Goal: Task Accomplishment & Management: Manage account settings

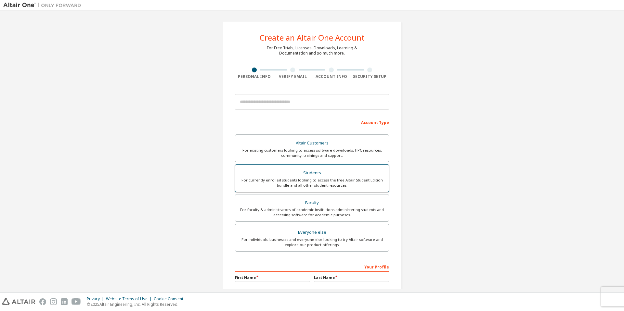
click at [310, 172] on div "Students" at bounding box center [312, 173] width 146 height 9
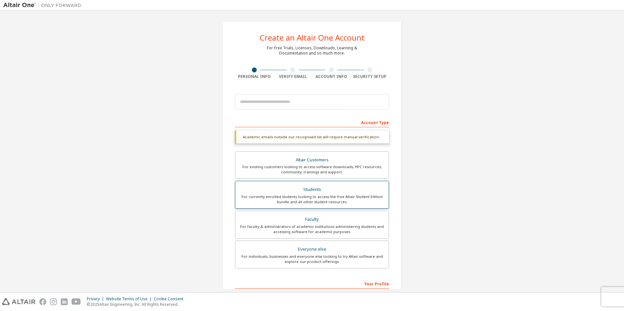
click at [311, 198] on div "For currently enrolled students looking to access the free Altair Student Editi…" at bounding box center [312, 199] width 146 height 10
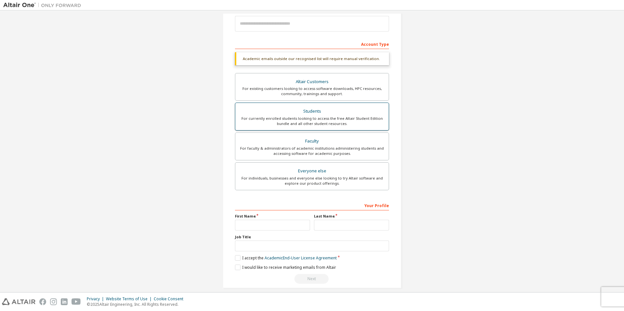
scroll to position [85, 0]
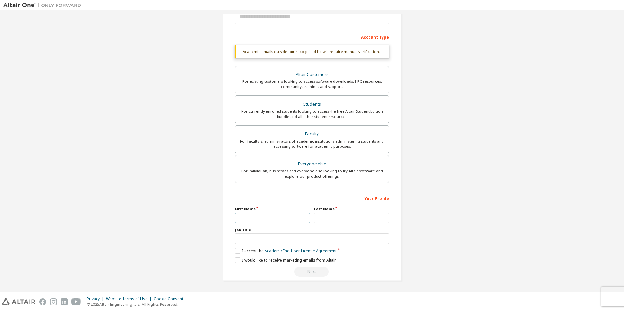
click at [270, 217] on input "text" at bounding box center [272, 218] width 75 height 11
type input "*"
type input "**********"
click at [321, 219] on input "text" at bounding box center [351, 218] width 75 height 11
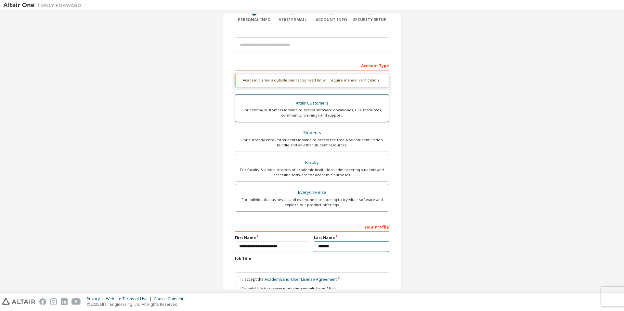
scroll to position [0, 0]
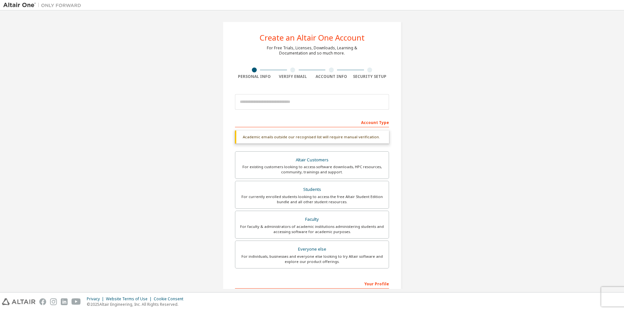
type input "*******"
click at [291, 104] on input "email" at bounding box center [312, 102] width 154 height 16
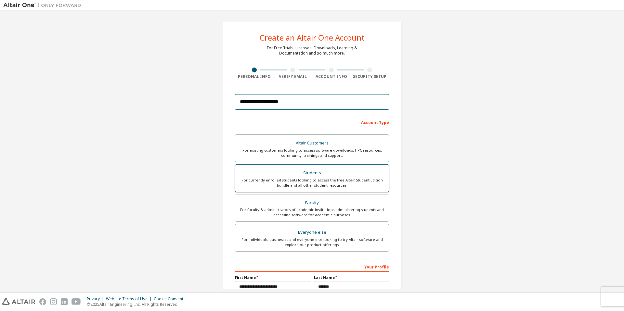
type input "**********"
click at [313, 179] on div "For currently enrolled students looking to access the free Altair Student Editi…" at bounding box center [312, 183] width 146 height 10
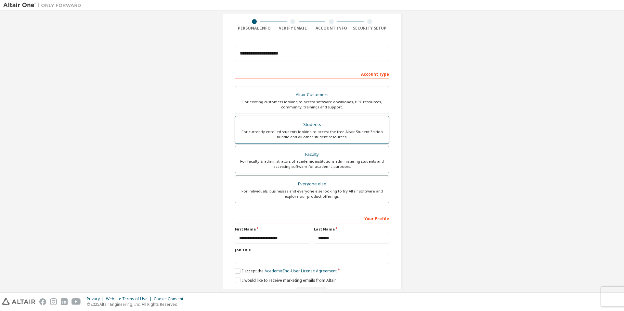
scroll to position [69, 0]
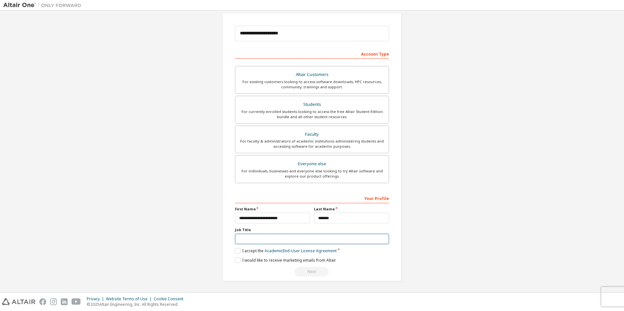
click at [253, 238] on input "text" at bounding box center [312, 239] width 154 height 11
type input "*******"
click at [237, 251] on label "I accept the Academic End-User License Agreement" at bounding box center [286, 251] width 102 height 6
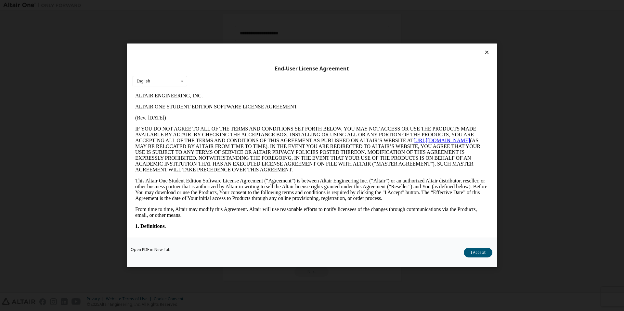
scroll to position [0, 0]
click at [473, 250] on button "I Accept" at bounding box center [478, 253] width 29 height 10
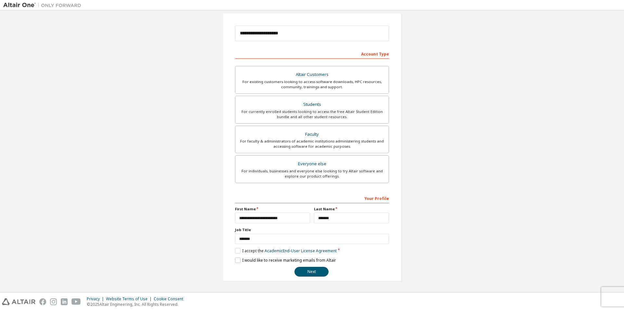
click at [236, 260] on label "I would like to receive marketing emails from Altair" at bounding box center [285, 261] width 101 height 6
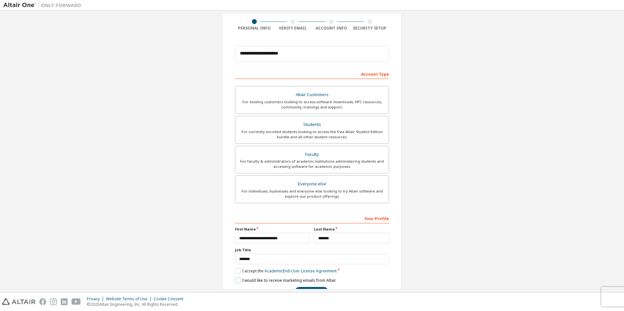
scroll to position [69, 0]
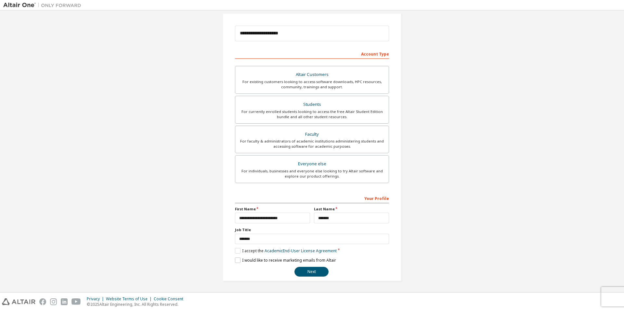
click at [235, 260] on label "I would like to receive marketing emails from Altair" at bounding box center [285, 261] width 101 height 6
click at [299, 271] on button "Next" at bounding box center [311, 272] width 34 height 10
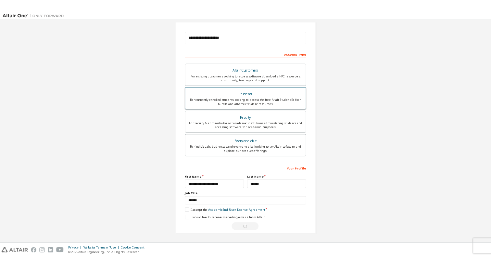
scroll to position [0, 0]
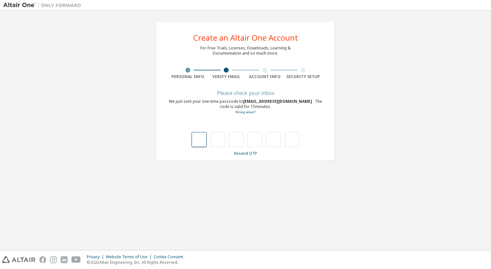
click at [198, 140] on input "text" at bounding box center [199, 139] width 15 height 15
type input "*"
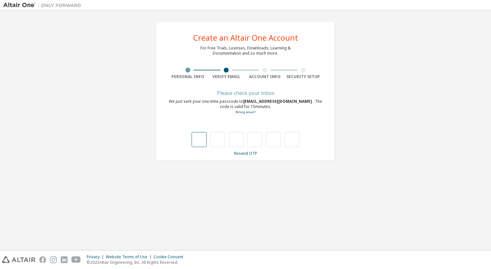
type input "*"
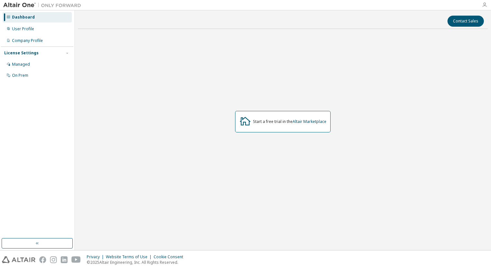
click at [484, 4] on icon "button" at bounding box center [484, 4] width 5 height 5
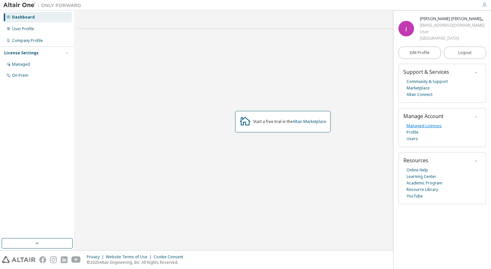
click at [420, 124] on link "Managed Licenses" at bounding box center [424, 125] width 35 height 6
click at [15, 66] on div "Managed" at bounding box center [21, 64] width 18 height 5
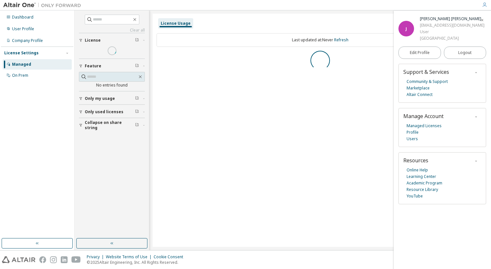
click at [97, 112] on span "Only used licenses" at bounding box center [104, 111] width 39 height 5
click at [101, 111] on span "Only used licenses" at bounding box center [104, 111] width 39 height 5
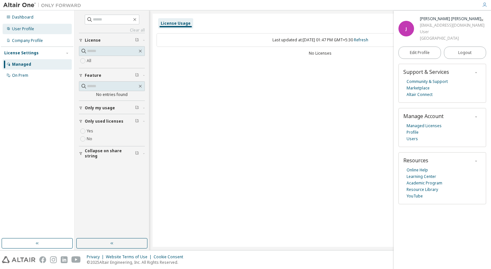
click at [31, 29] on div "User Profile" at bounding box center [23, 28] width 22 height 5
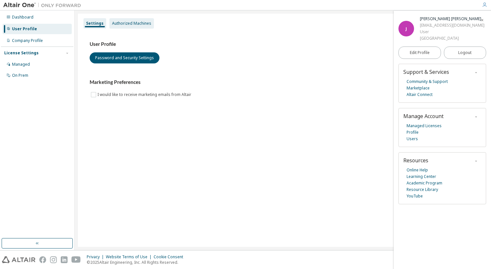
click at [127, 25] on div "Authorized Machines" at bounding box center [131, 23] width 39 height 5
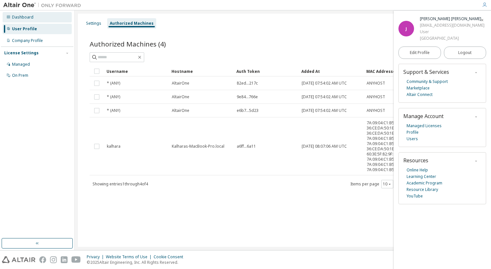
click at [18, 18] on div "Dashboard" at bounding box center [22, 17] width 21 height 5
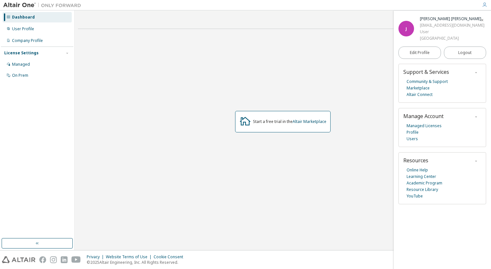
click at [484, 5] on icon "button" at bounding box center [484, 4] width 5 height 5
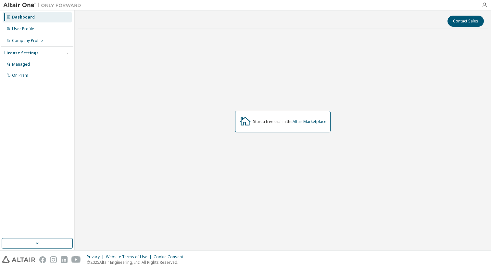
click at [53, 3] on img at bounding box center [43, 5] width 81 height 6
click at [484, 6] on icon "button" at bounding box center [484, 4] width 5 height 5
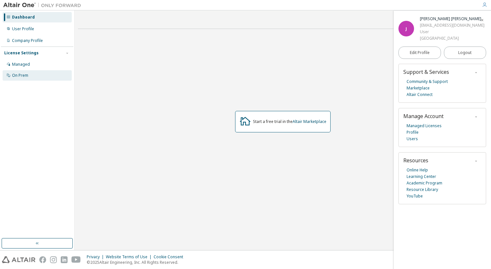
click at [22, 71] on div "On Prem" at bounding box center [37, 75] width 69 height 10
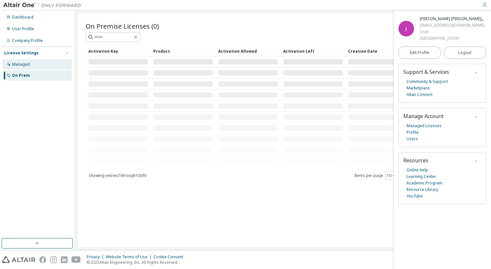
click at [32, 65] on div "Managed" at bounding box center [37, 64] width 69 height 10
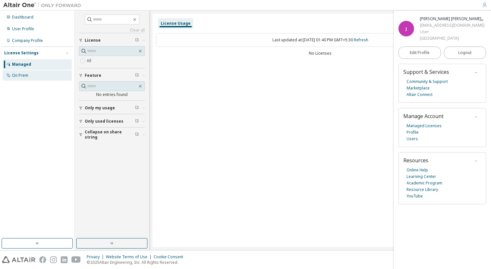
click at [24, 78] on div "On Prem" at bounding box center [20, 75] width 16 height 5
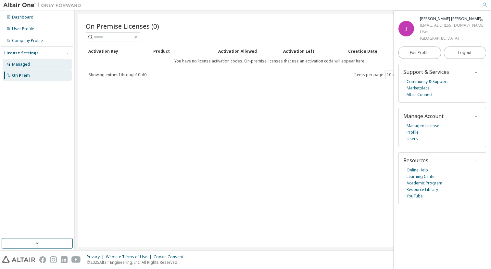
click at [28, 65] on div "Managed" at bounding box center [21, 64] width 18 height 5
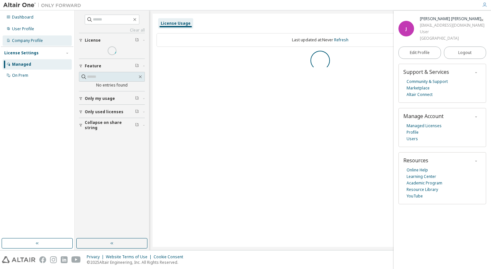
click at [32, 39] on div "Company Profile" at bounding box center [27, 40] width 31 height 5
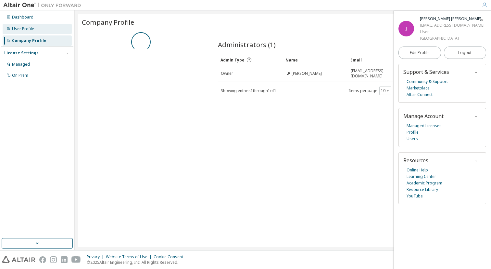
click at [33, 30] on div "User Profile" at bounding box center [37, 29] width 69 height 10
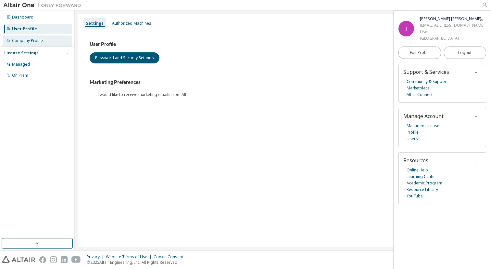
click at [32, 41] on div "Company Profile" at bounding box center [27, 40] width 31 height 5
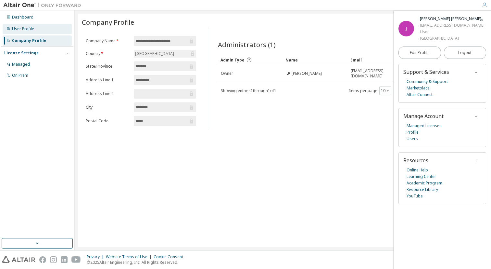
click at [29, 31] on div "User Profile" at bounding box center [23, 28] width 22 height 5
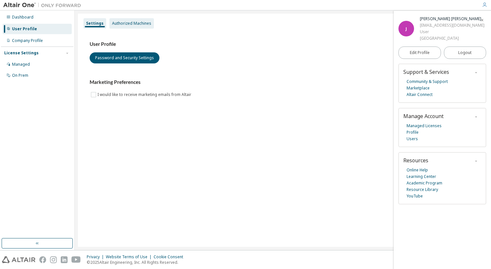
click at [127, 22] on div "Authorized Machines" at bounding box center [131, 23] width 39 height 5
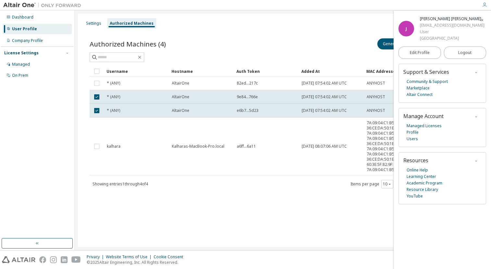
click at [312, 47] on div "Generate Auth Code Delete Auth Token" at bounding box center [379, 44] width 193 height 14
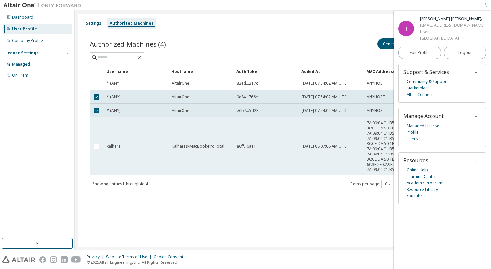
click at [214, 142] on td "Kalharas-MacBook-Pro.local" at bounding box center [201, 146] width 65 height 58
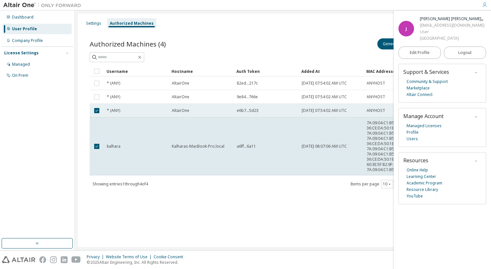
click at [97, 106] on td at bounding box center [97, 111] width 14 height 14
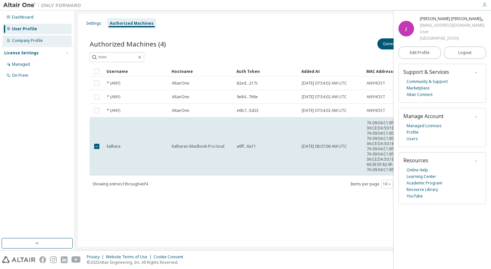
click at [45, 43] on div "Company Profile" at bounding box center [37, 40] width 69 height 10
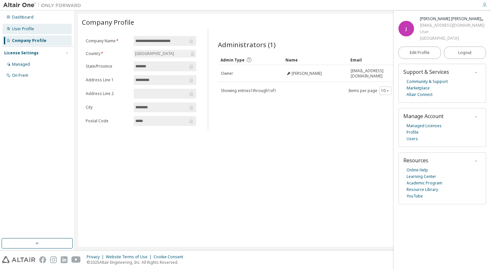
click at [35, 32] on div "User Profile" at bounding box center [37, 29] width 69 height 10
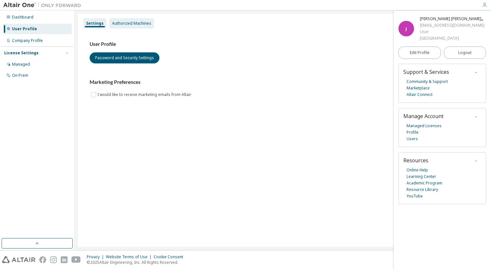
click at [119, 21] on div "Authorized Machines" at bounding box center [131, 23] width 39 height 5
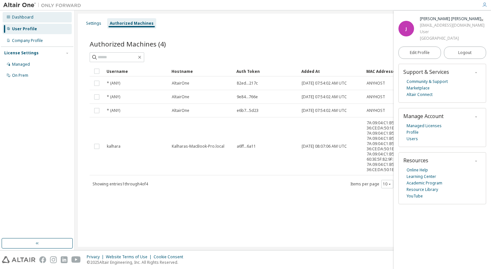
click at [36, 16] on div "Dashboard" at bounding box center [37, 17] width 69 height 10
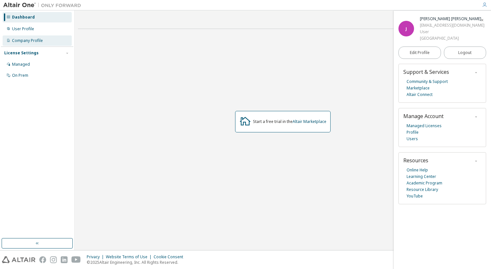
click at [49, 44] on div "Company Profile" at bounding box center [37, 40] width 69 height 10
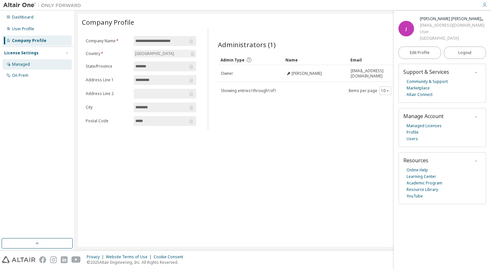
click at [29, 67] on div "Managed" at bounding box center [21, 64] width 18 height 5
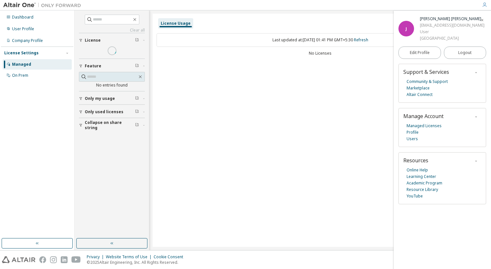
click at [32, 47] on div "License Settings Managed On Prem" at bounding box center [37, 63] width 72 height 35
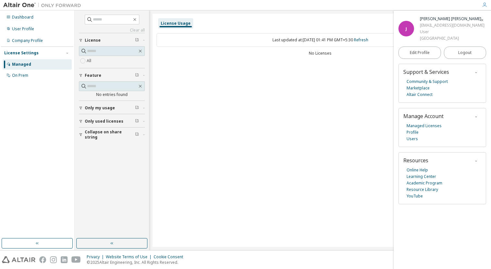
click at [53, 34] on div "Dashboard User Profile Company Profile License Settings Managed On Prem" at bounding box center [37, 46] width 72 height 70
click at [483, 19] on icon "button" at bounding box center [482, 20] width 4 height 4
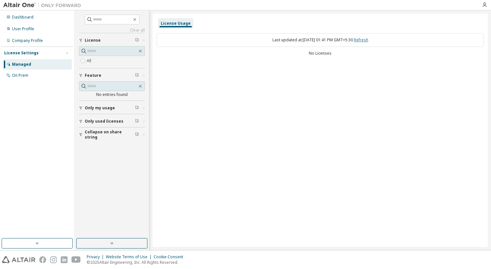
click at [368, 39] on link "Refresh" at bounding box center [361, 40] width 14 height 6
click at [96, 241] on button "button" at bounding box center [111, 243] width 71 height 10
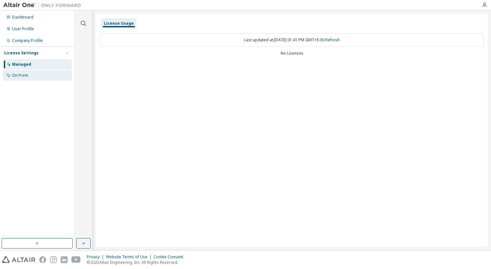
click at [37, 71] on div "On Prem" at bounding box center [37, 75] width 69 height 10
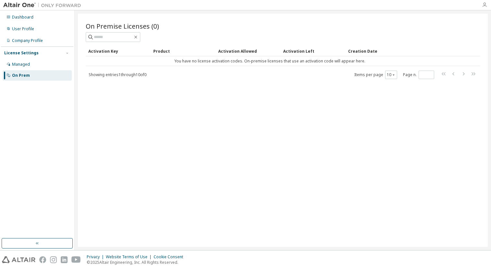
click at [483, 4] on icon "button" at bounding box center [484, 4] width 5 height 5
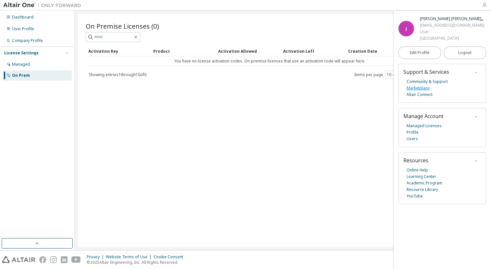
click at [421, 86] on link "Marketplace" at bounding box center [418, 88] width 23 height 6
